Goal: Check status: Check status

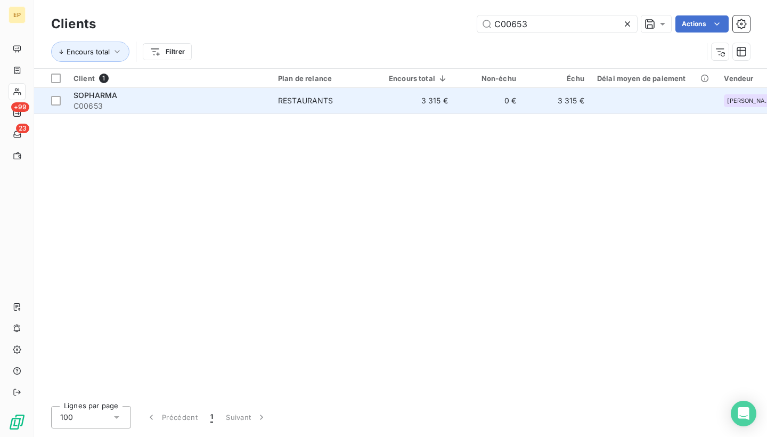
type input "C00653"
click at [217, 105] on span "C00653" at bounding box center [170, 106] width 192 height 11
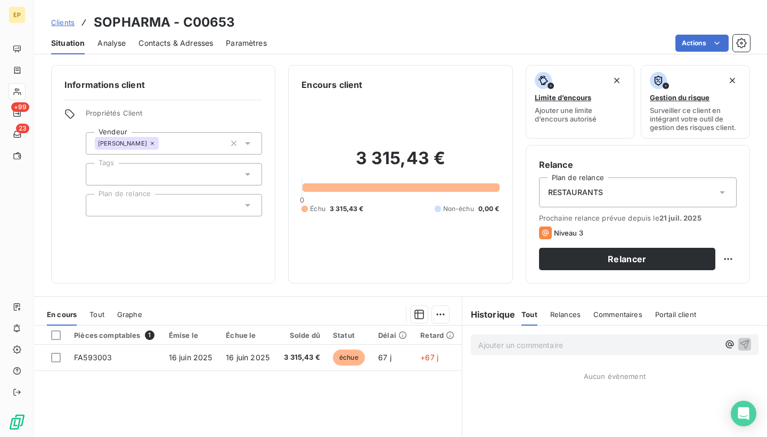
scroll to position [70, 0]
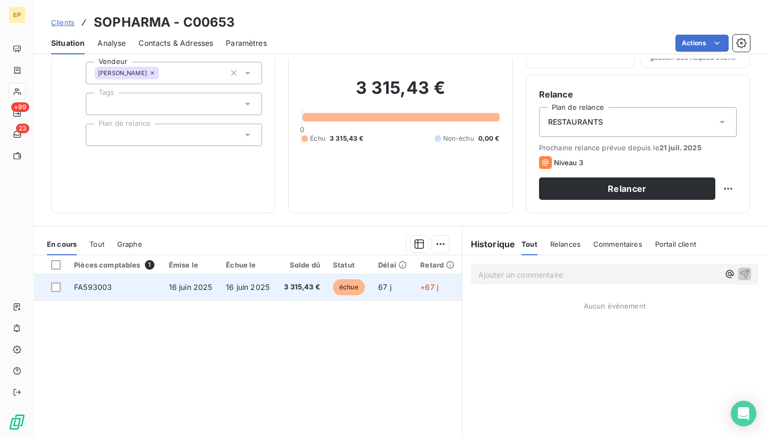
click at [87, 288] on span "FA593003" at bounding box center [93, 286] width 38 height 9
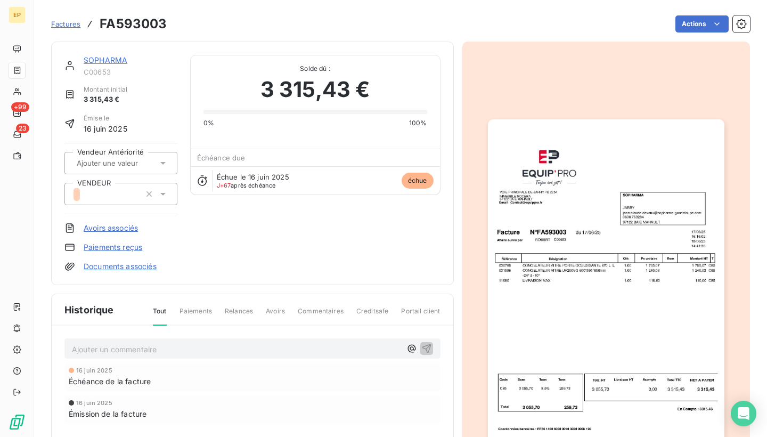
click at [601, 281] on img "button" at bounding box center [606, 286] width 237 height 334
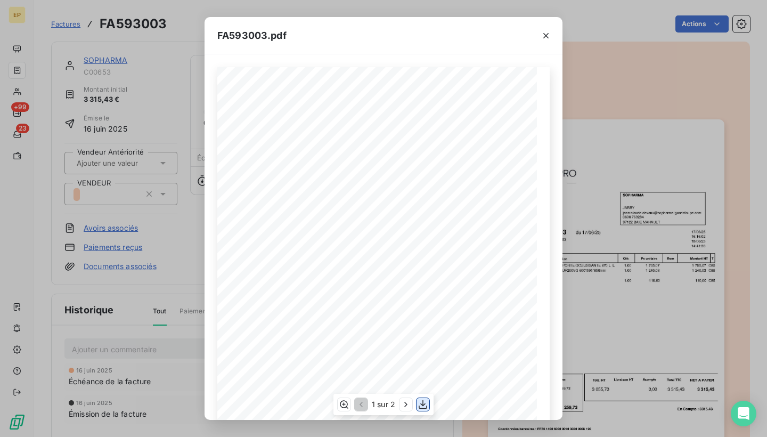
click at [420, 399] on icon "button" at bounding box center [423, 404] width 11 height 11
click at [547, 34] on icon "button" at bounding box center [546, 35] width 11 height 11
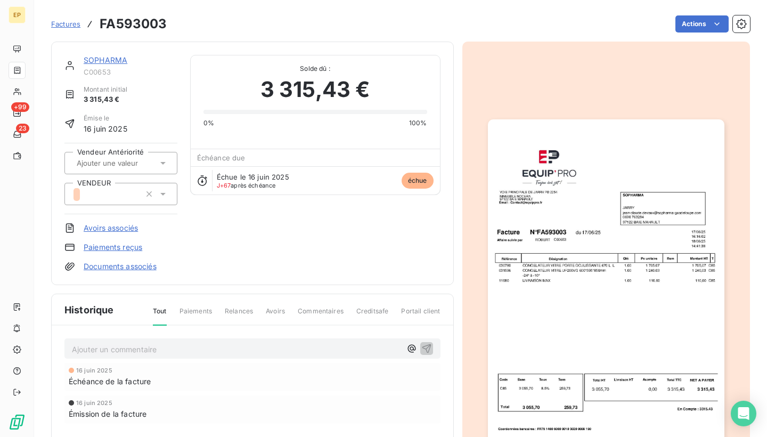
click at [588, 240] on img "button" at bounding box center [606, 286] width 237 height 334
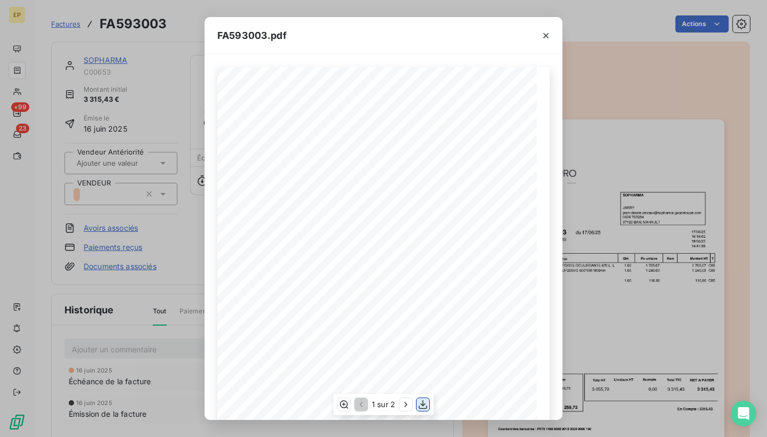
click at [419, 400] on icon "button" at bounding box center [423, 404] width 11 height 11
click at [544, 36] on icon "button" at bounding box center [546, 35] width 11 height 11
